Goal: Task Accomplishment & Management: Complete application form

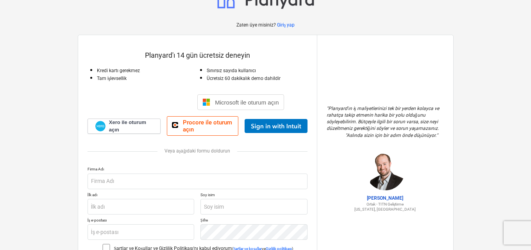
scroll to position [39, 0]
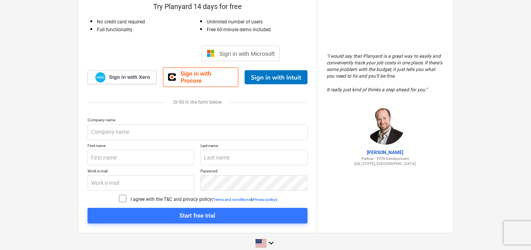
scroll to position [73, 0]
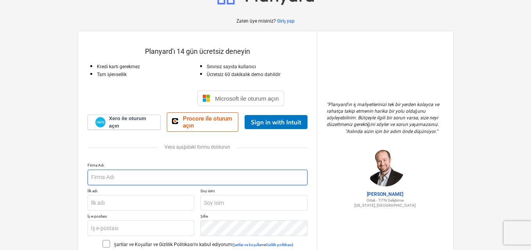
scroll to position [39, 0]
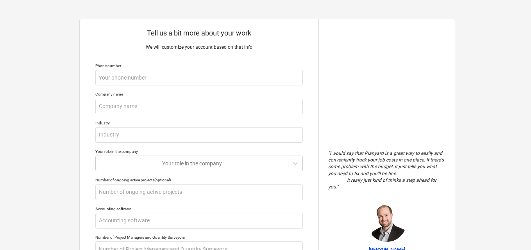
type textarea "x"
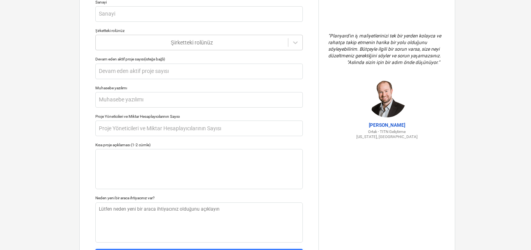
scroll to position [164, 0]
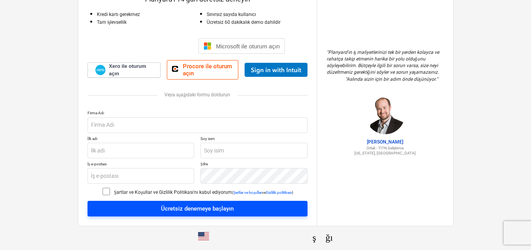
scroll to position [79, 0]
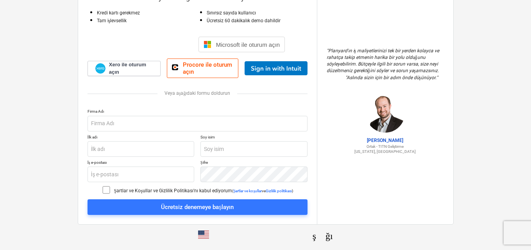
click at [102, 187] on icon at bounding box center [106, 190] width 9 height 9
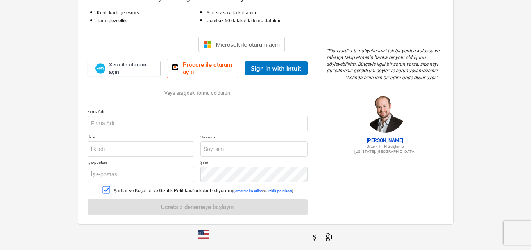
click at [383, 200] on div "" Planyard'ın iş maliyetlerinizi tek bir yerden kolayca ve rahatça takip etmeni…" at bounding box center [385, 100] width 136 height 247
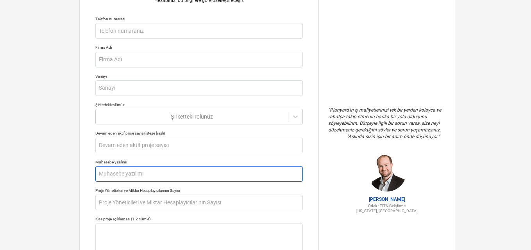
scroll to position [164, 0]
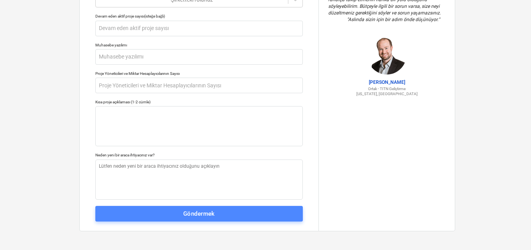
click at [207, 211] on font "Göndermek" at bounding box center [199, 214] width 32 height 7
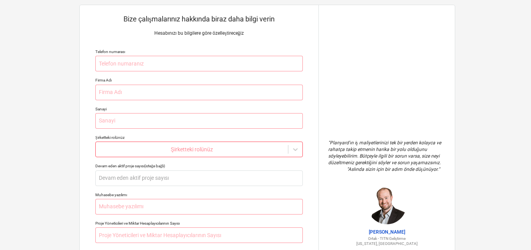
scroll to position [0, 0]
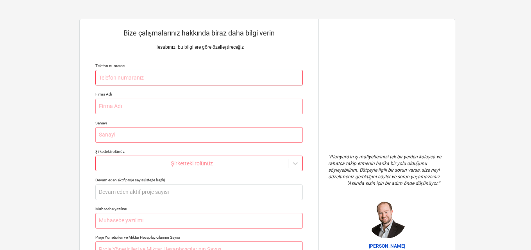
click at [127, 79] on input "text" at bounding box center [198, 78] width 207 height 16
click at [107, 106] on input "text" at bounding box center [198, 107] width 207 height 16
type textarea "x"
click at [113, 132] on input "text" at bounding box center [198, 135] width 207 height 16
